Goal: Information Seeking & Learning: Learn about a topic

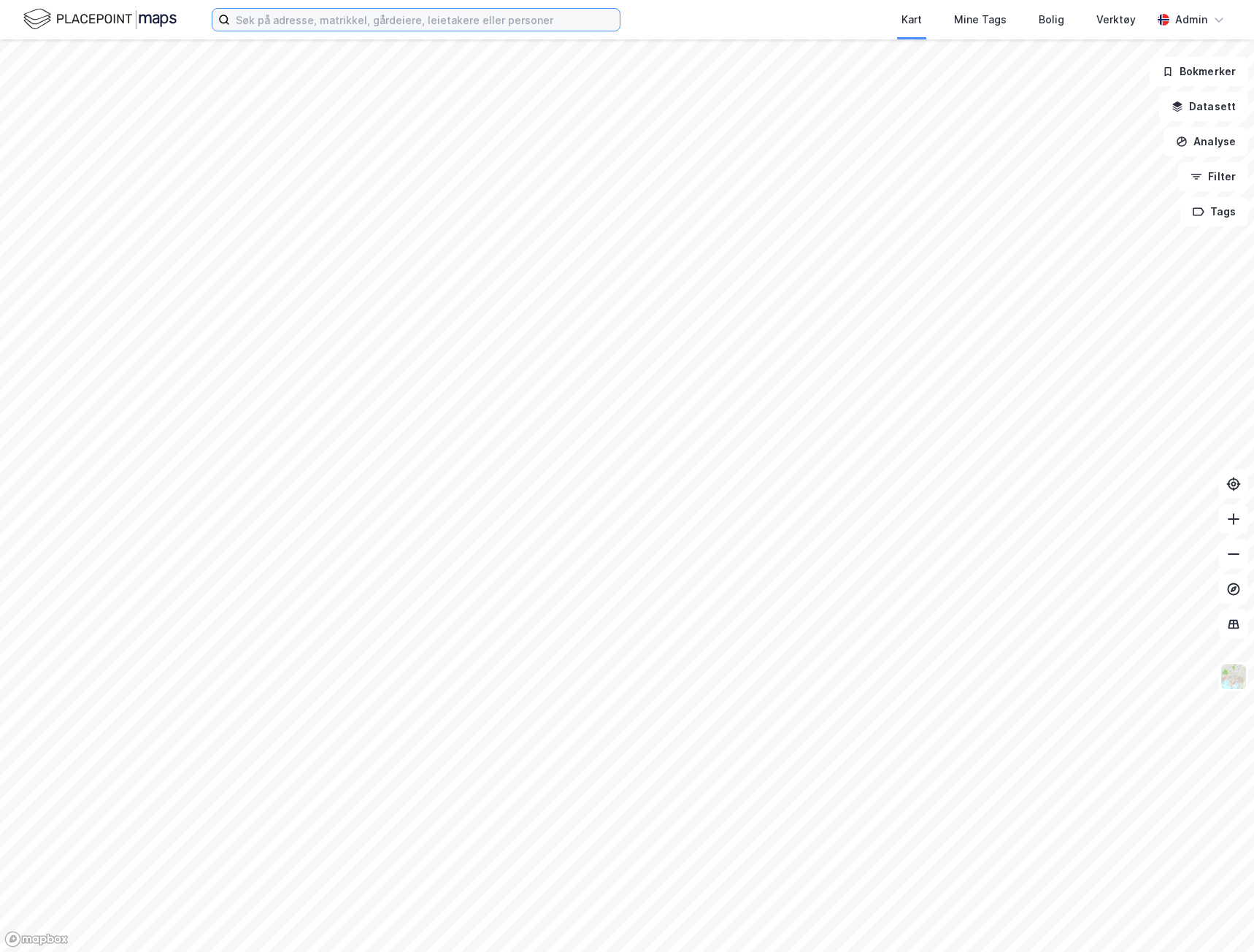
click at [329, 22] on input at bounding box center [424, 19] width 390 height 22
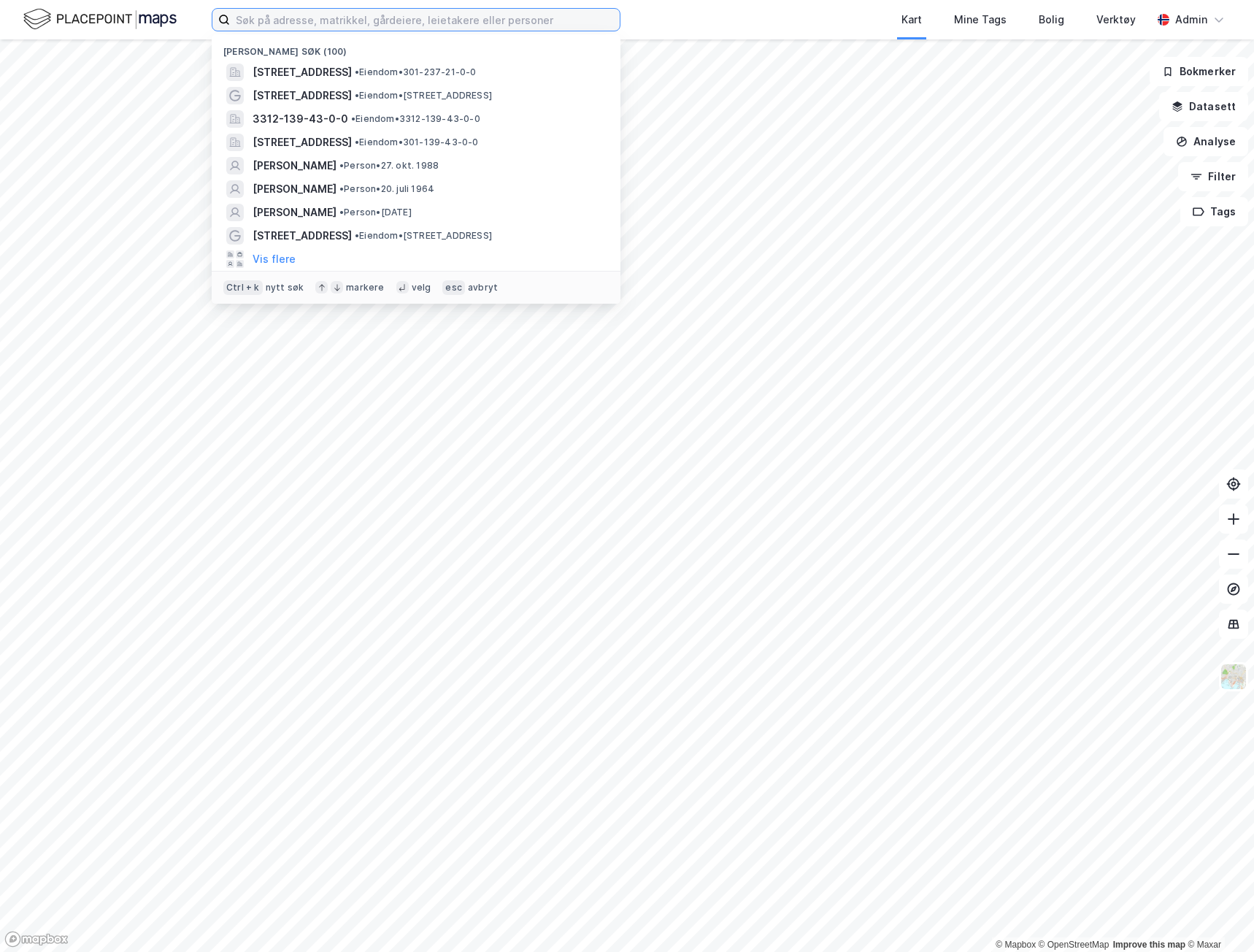
paste input "[STREET_ADDRESS]"
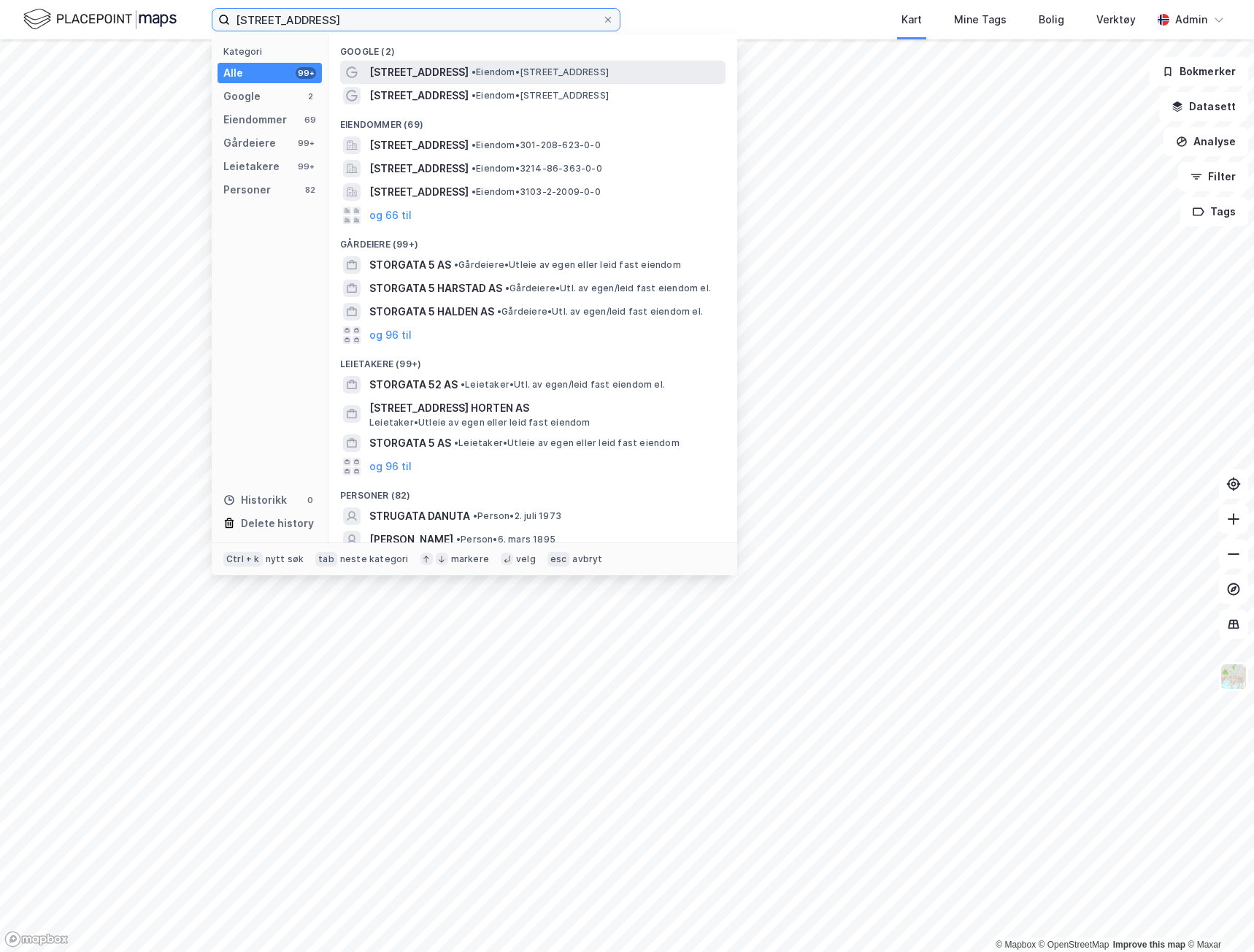
type input "[STREET_ADDRESS]"
click at [434, 64] on div "[STREET_ADDRESS] • Eiendom • [STREET_ADDRESS]" at bounding box center [546, 72] width 353 height 17
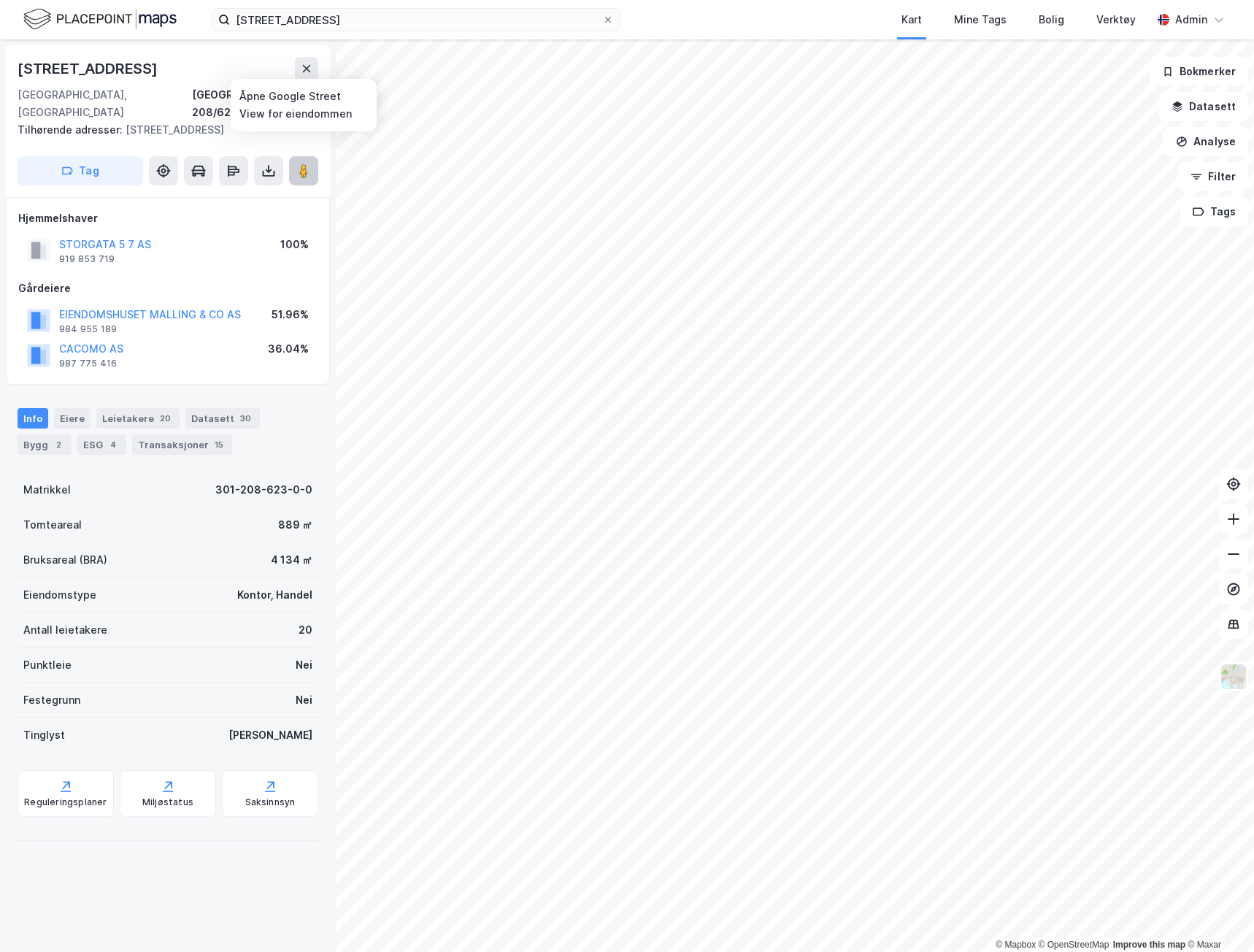
click at [310, 164] on icon at bounding box center [303, 170] width 15 height 15
click at [157, 411] on div "20" at bounding box center [165, 417] width 17 height 15
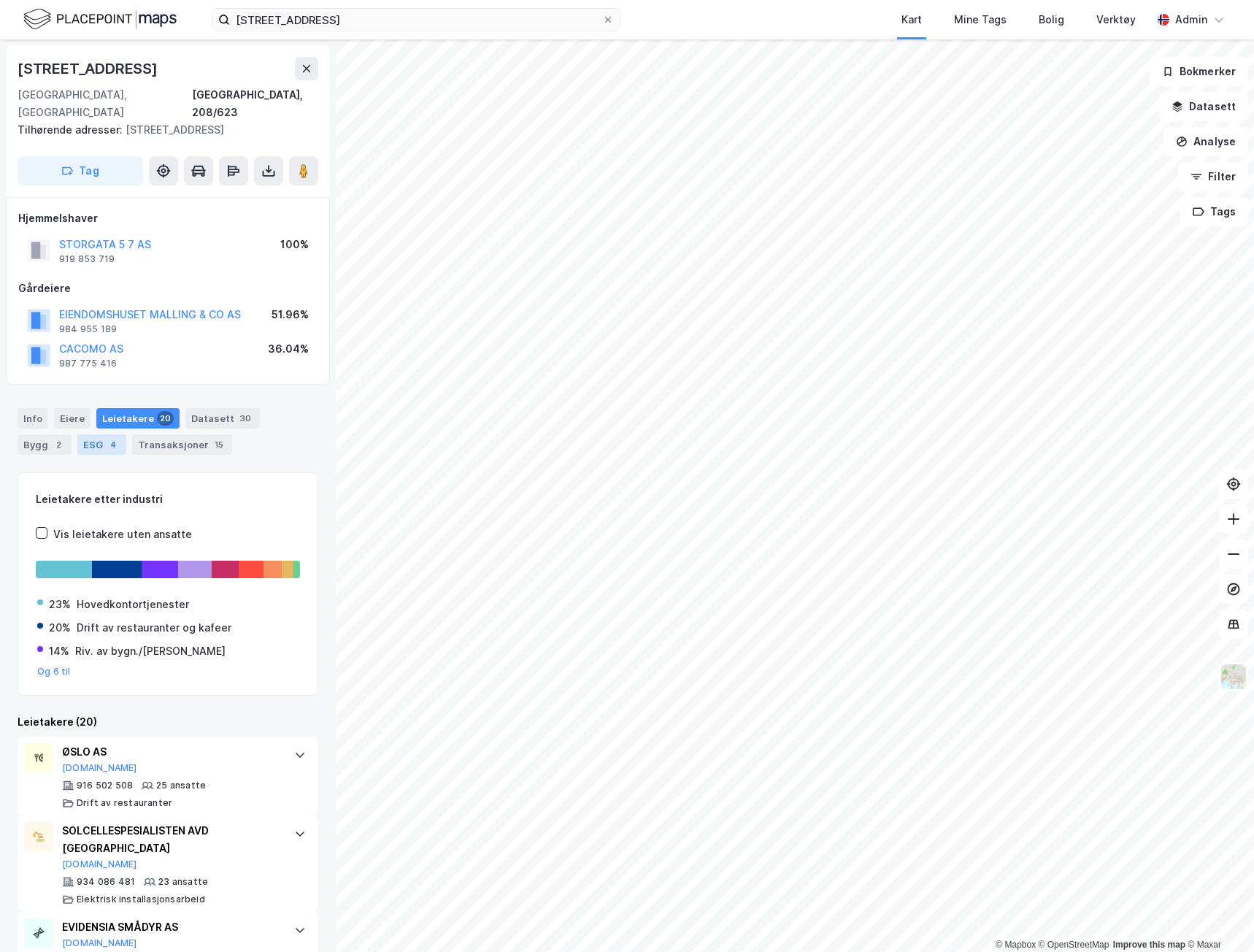
click at [106, 437] on div "4" at bounding box center [113, 444] width 15 height 15
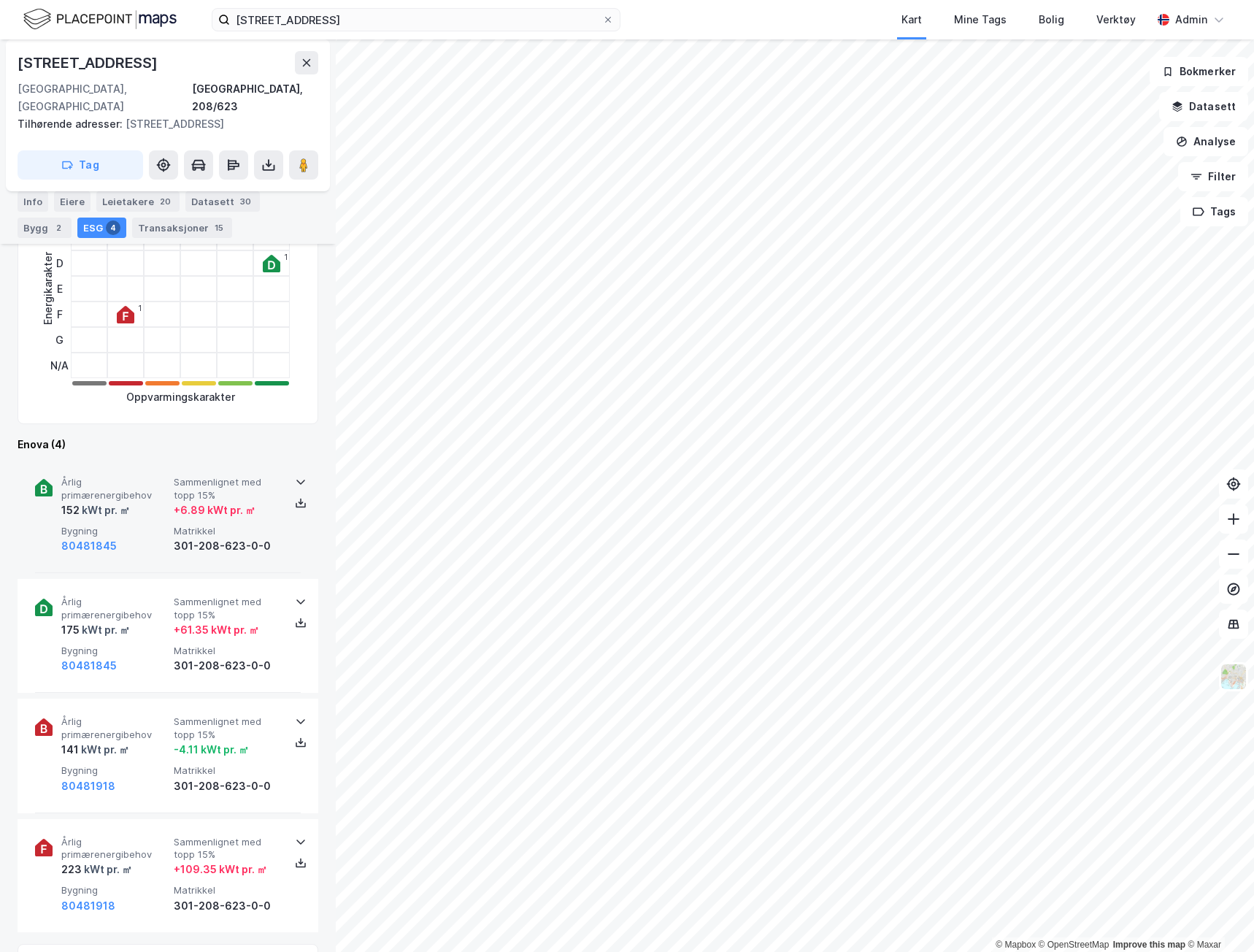
scroll to position [365, 0]
click at [161, 526] on span "Bygning" at bounding box center [114, 532] width 107 height 12
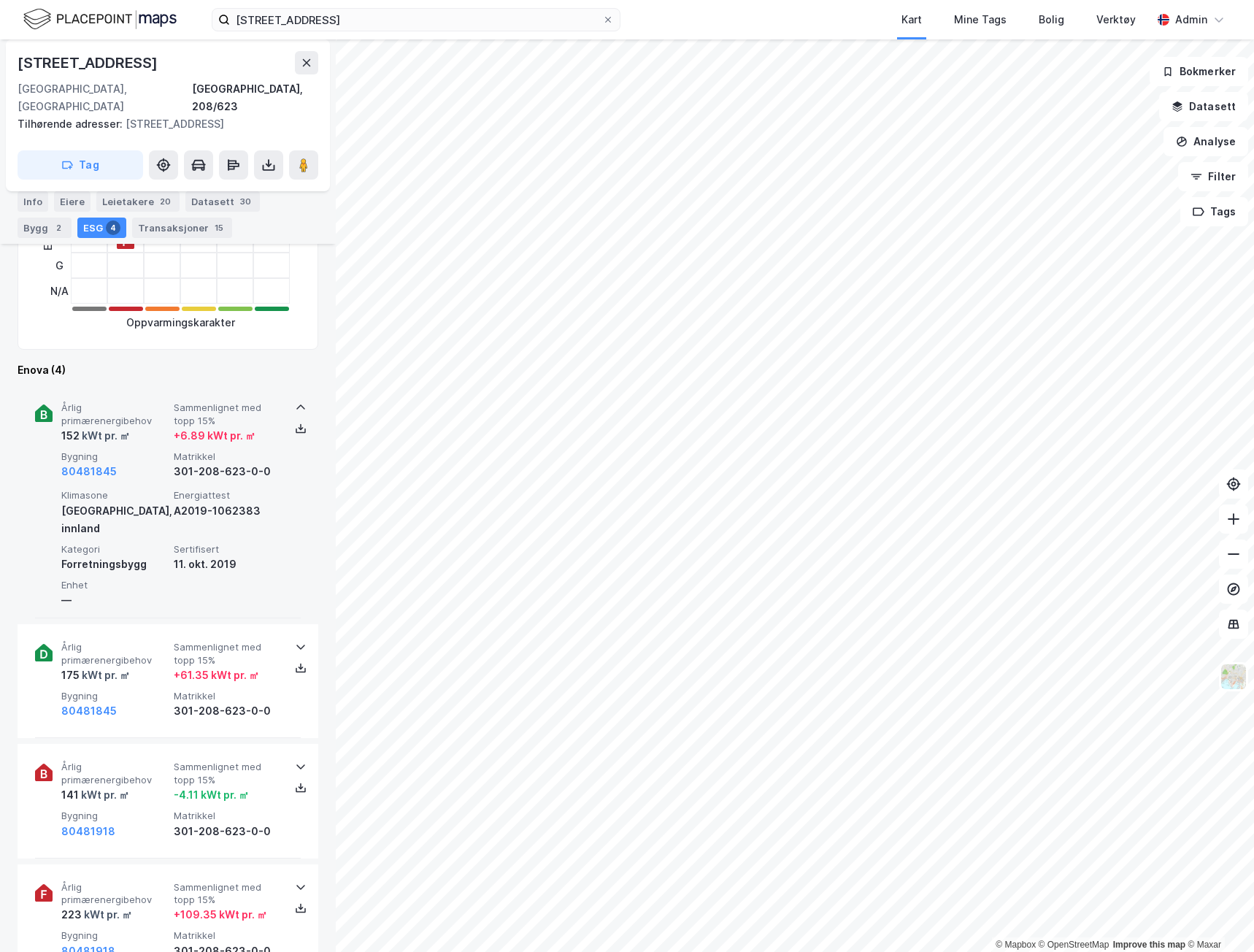
scroll to position [510, 0]
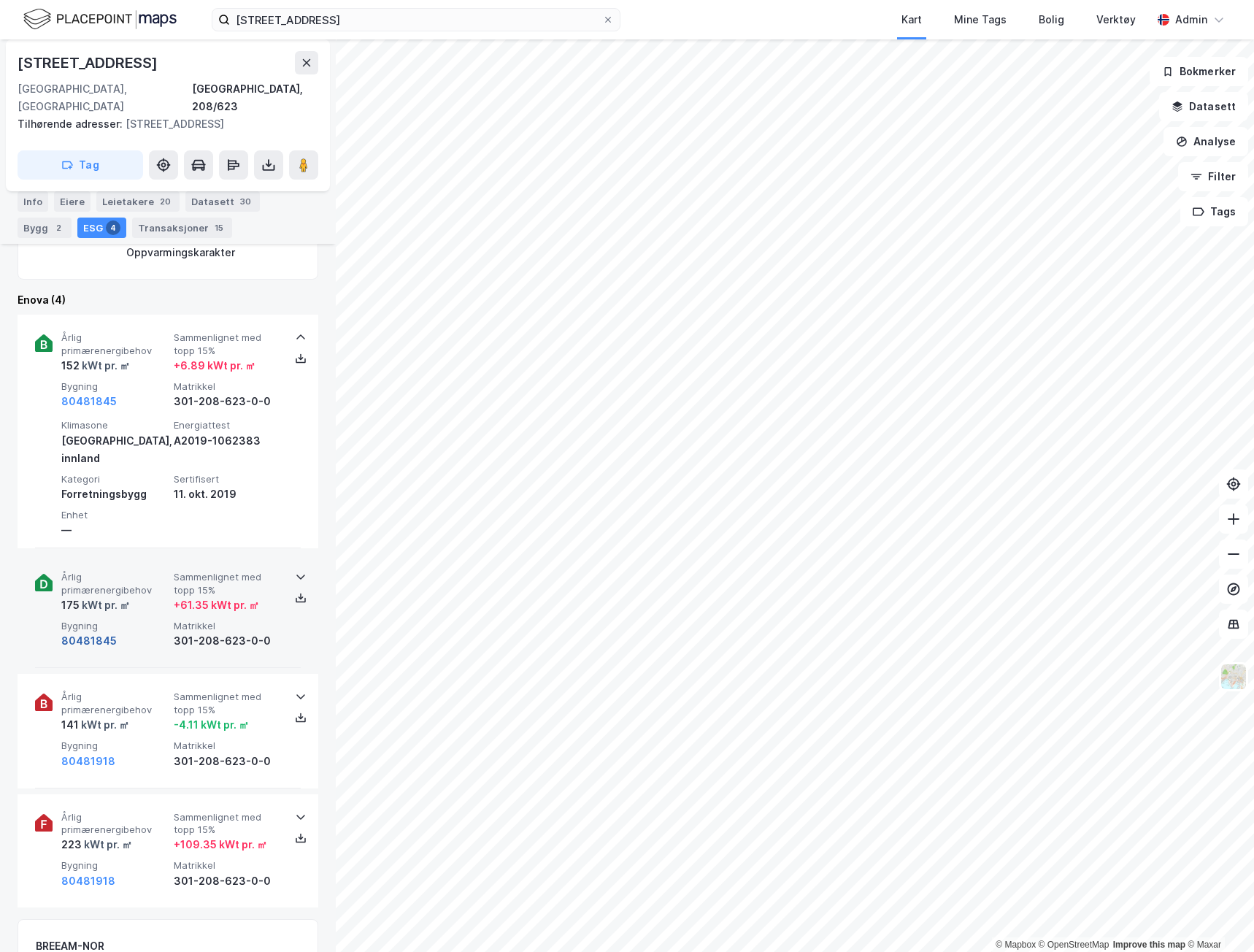
click at [98, 632] on button "80481845" at bounding box center [89, 640] width 55 height 17
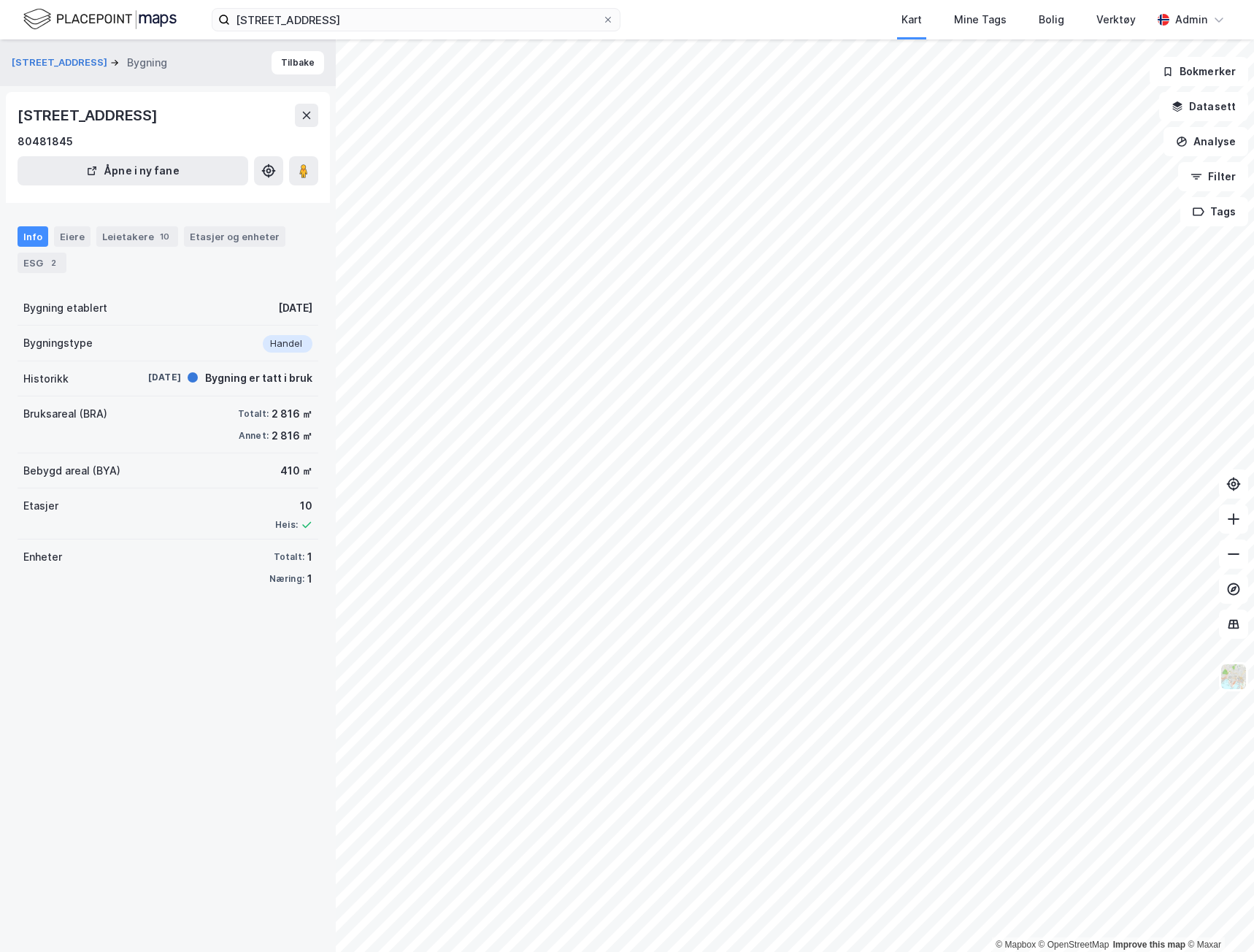
click at [167, 574] on div "Enheter Totalt: 1 Næring: 1" at bounding box center [167, 568] width 300 height 57
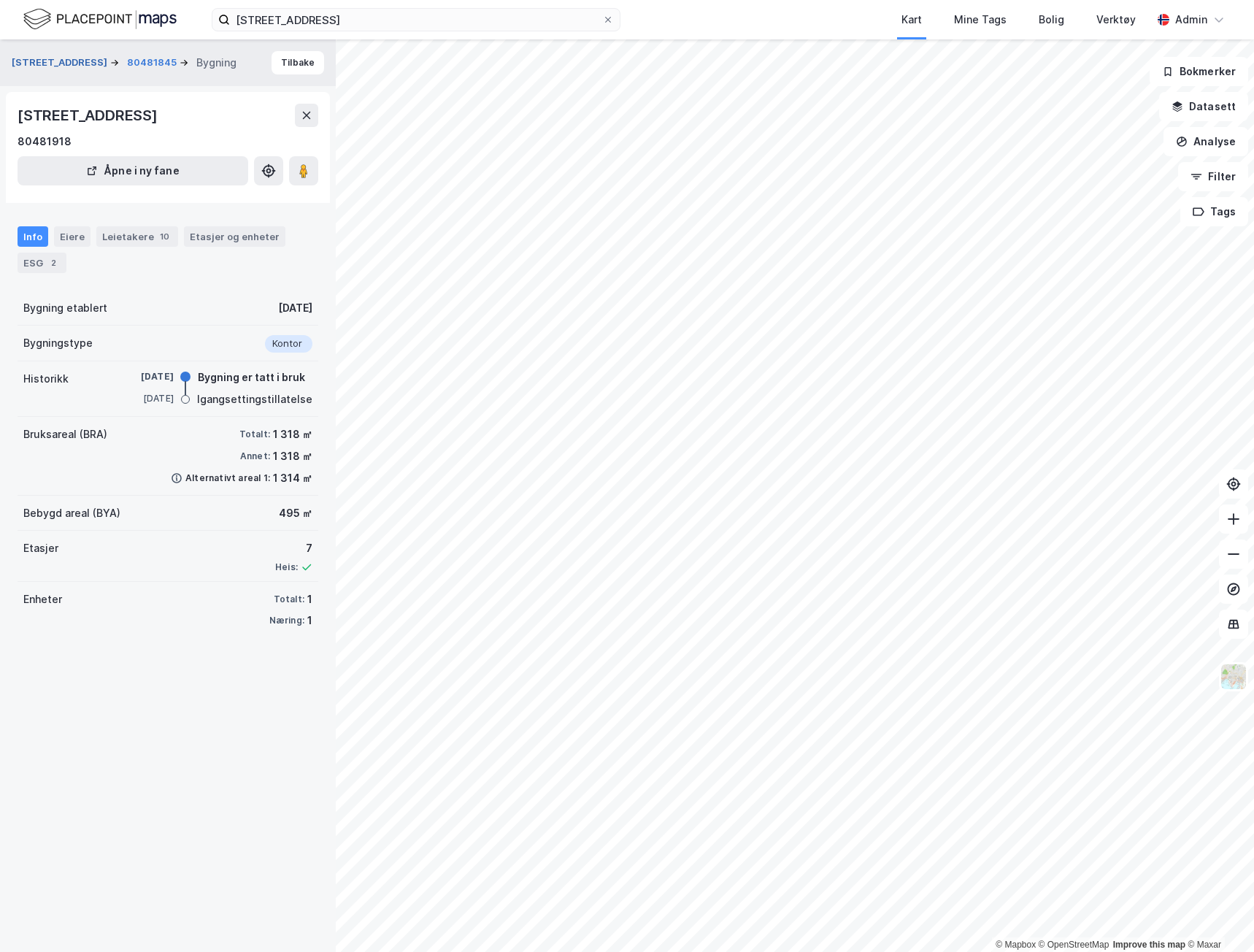
click at [40, 61] on button "[STREET_ADDRESS]" at bounding box center [61, 62] width 98 height 15
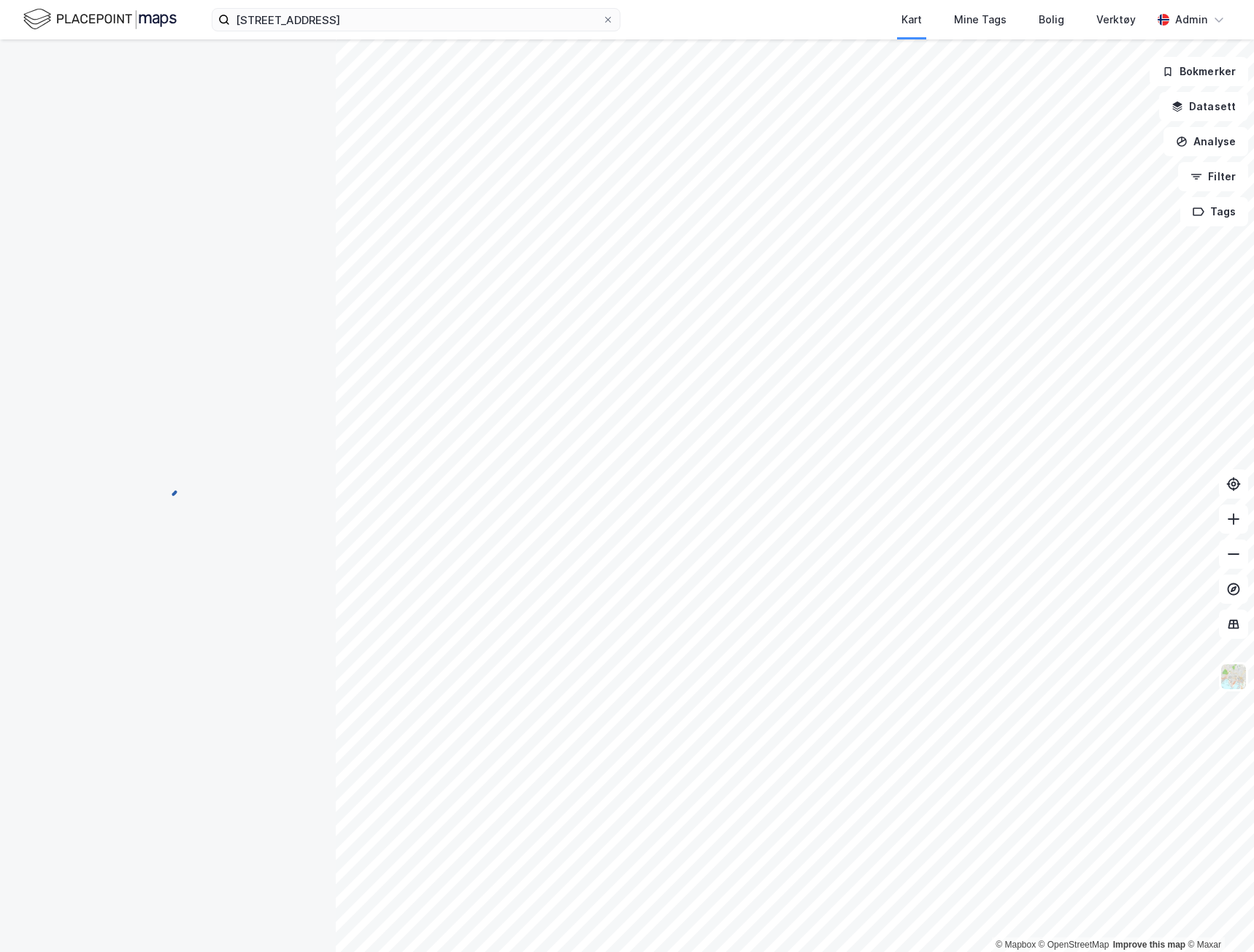
scroll to position [510, 0]
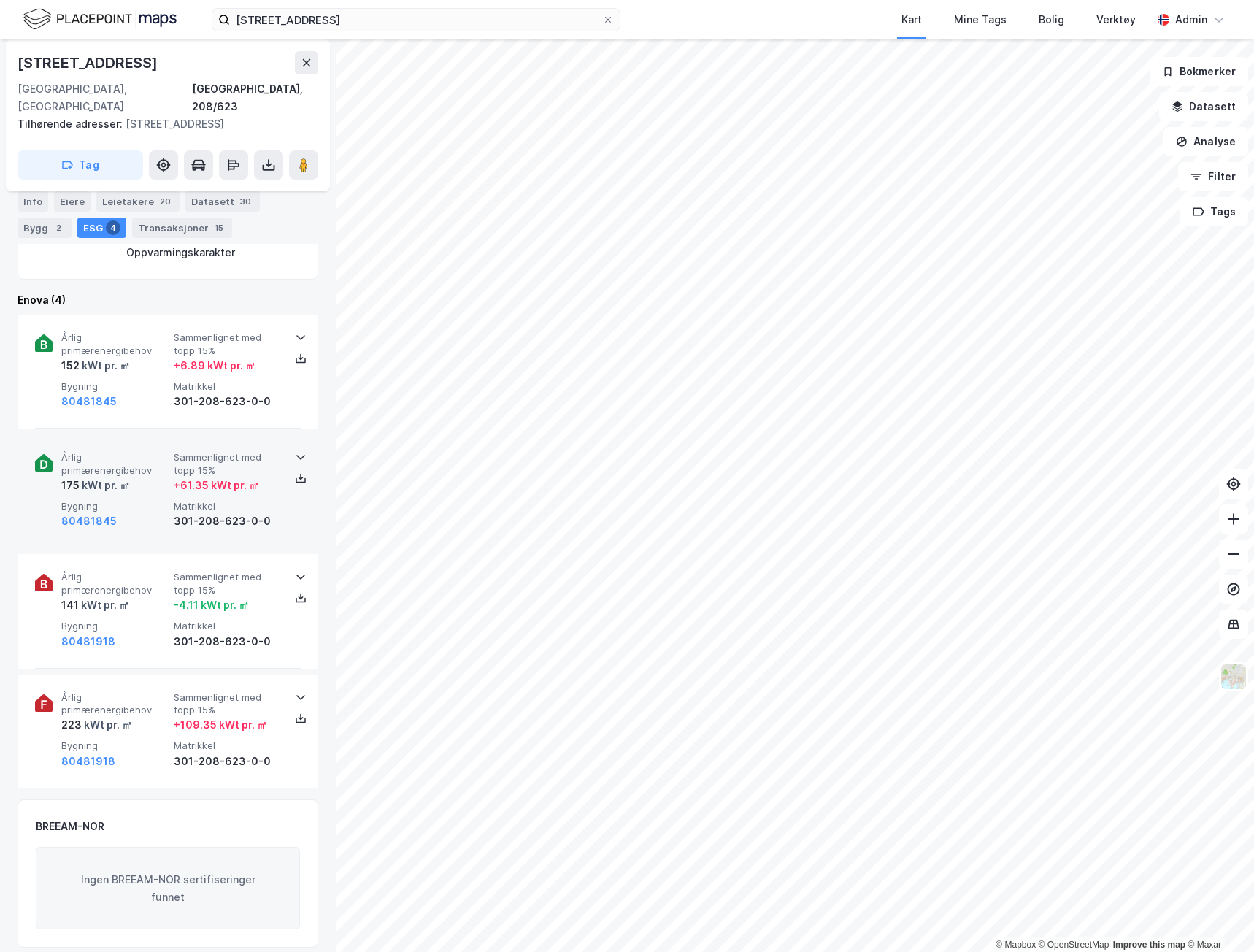
click at [148, 478] on div "Årlig primærenergibehov 175 kWt pr. ㎡ Sammenlignet med topp 15% + 61.35 kWt pr.…" at bounding box center [170, 491] width 219 height 79
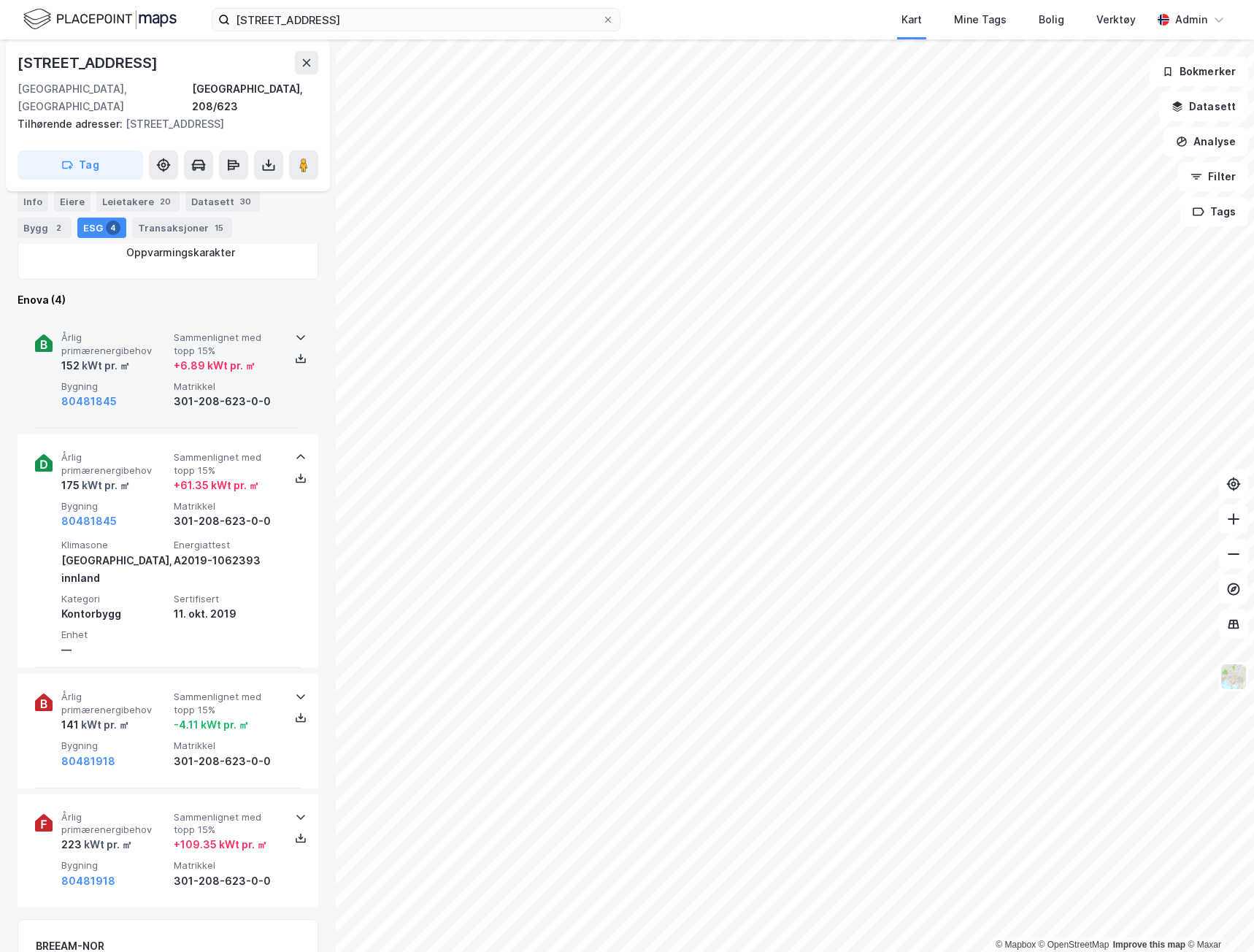
click at [158, 399] on div "Årlig primærenergibehov 152 kWt pr. ㎡ Sammenlignet med topp 15% + 6.89 kWt pr. …" at bounding box center [168, 371] width 266 height 114
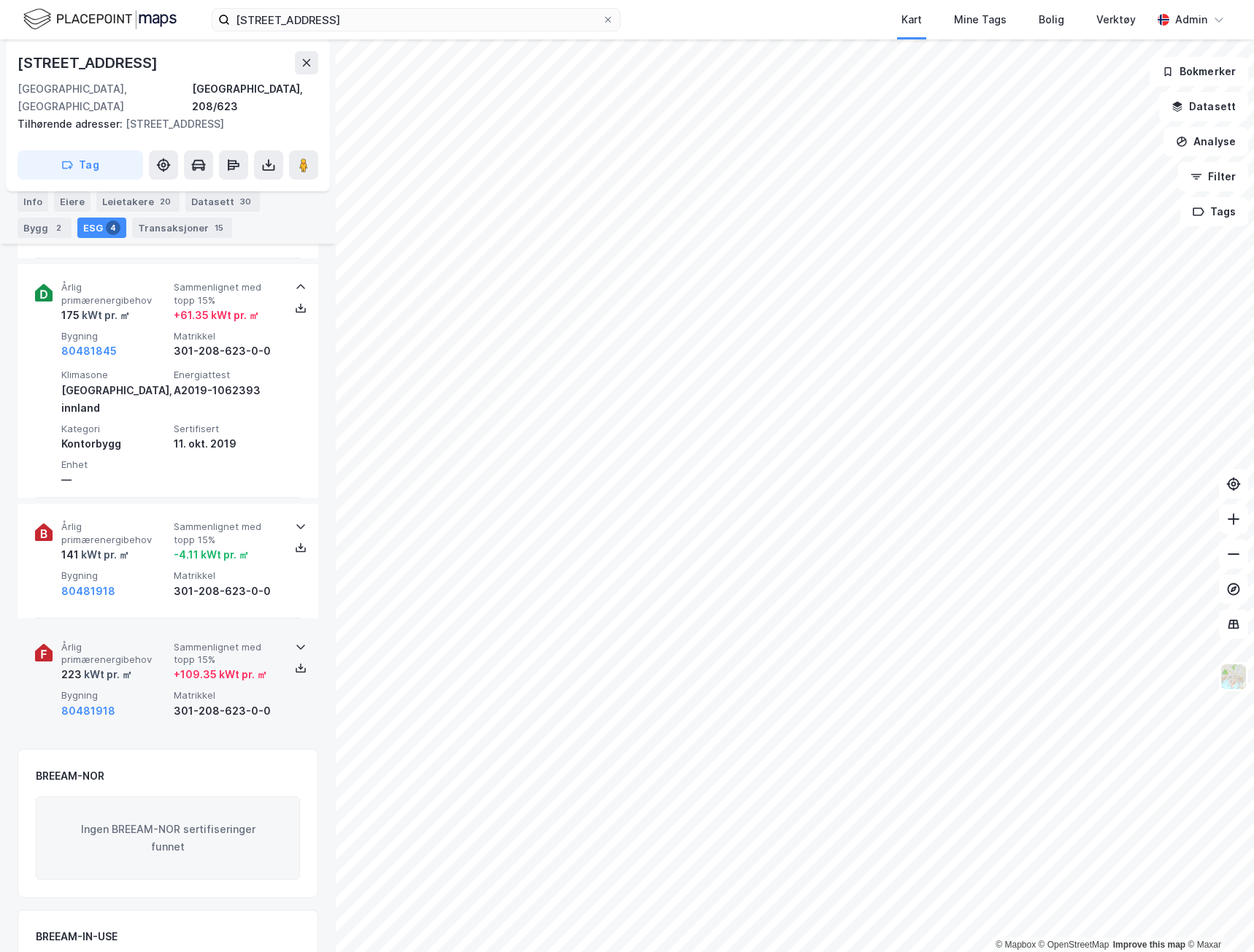
scroll to position [803, 0]
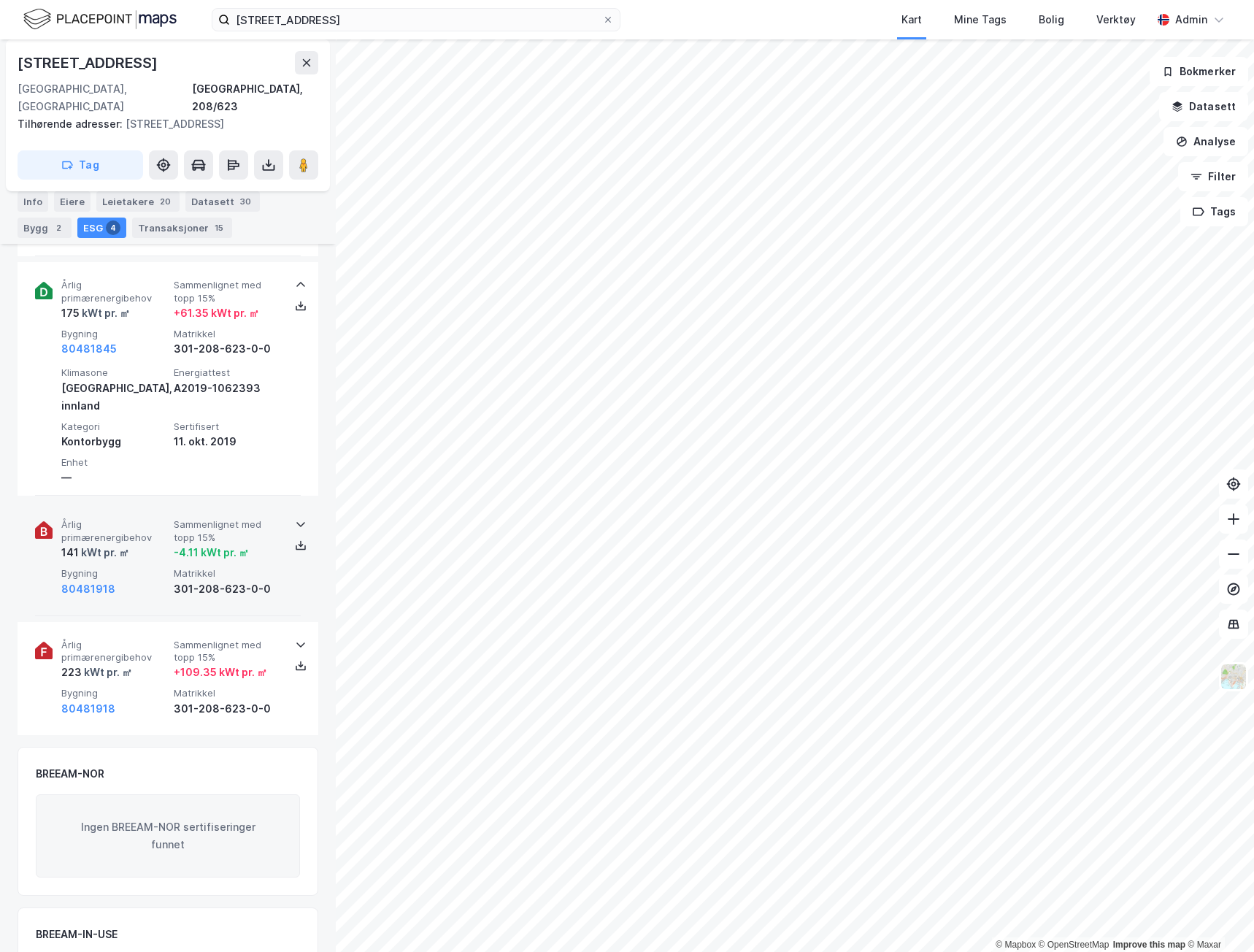
click at [165, 567] on span "Bygning" at bounding box center [114, 573] width 107 height 12
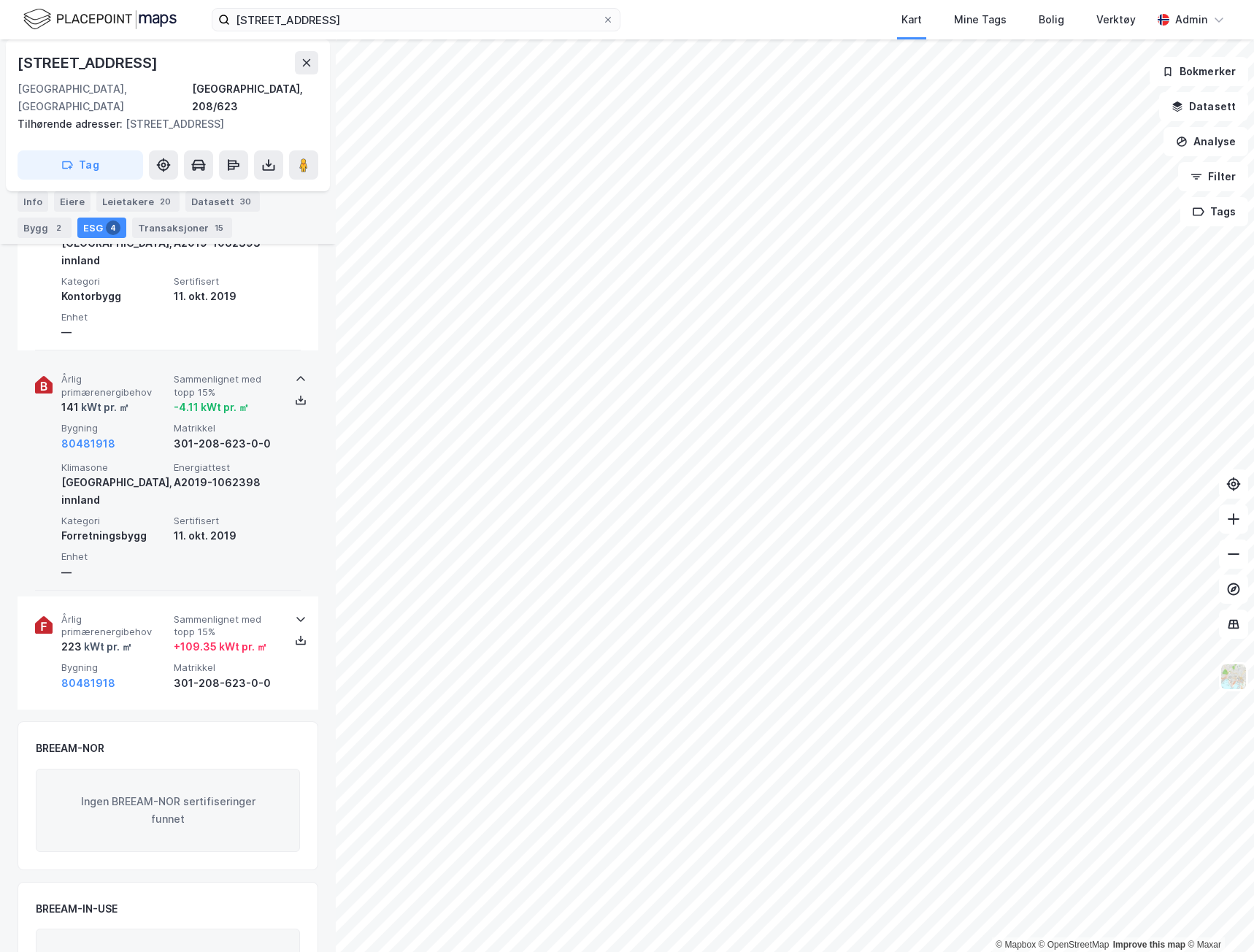
scroll to position [949, 0]
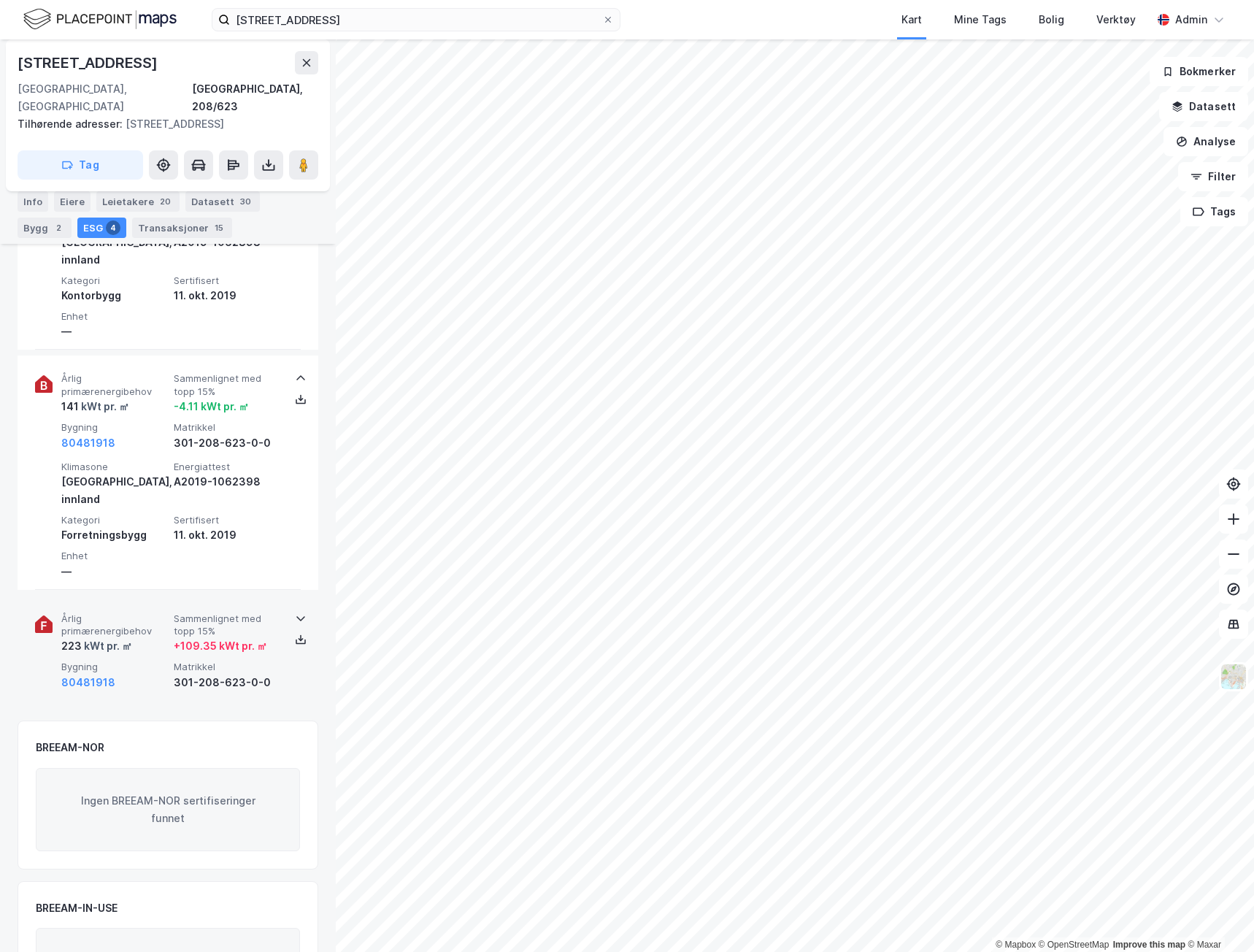
click at [171, 612] on div "Årlig primærenergibehov 223 kWt pr. ㎡ Sammenlignet med topp 15% + 109.35 kWt pr…" at bounding box center [170, 652] width 219 height 79
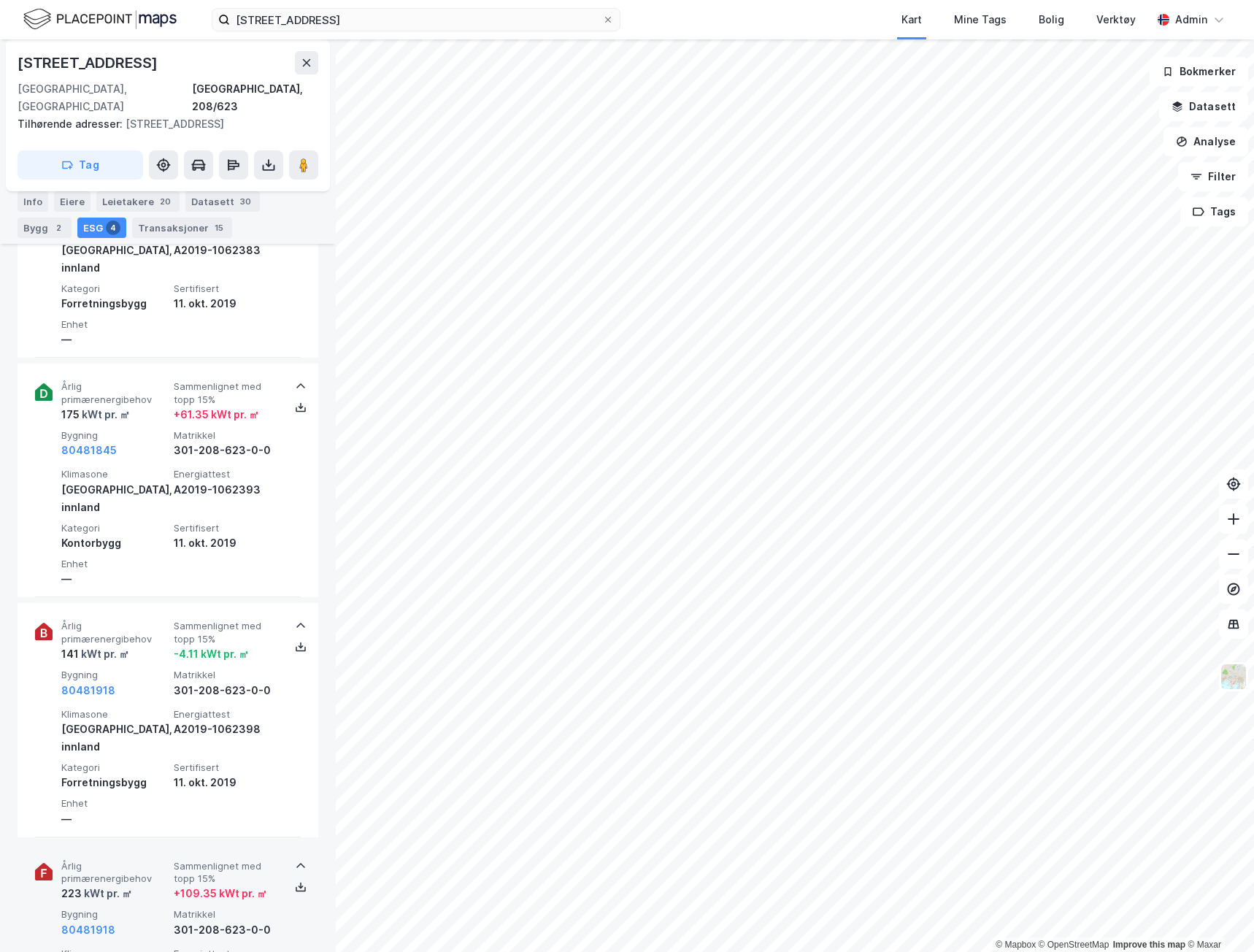
scroll to position [730, 0]
